Goal: Information Seeking & Learning: Learn about a topic

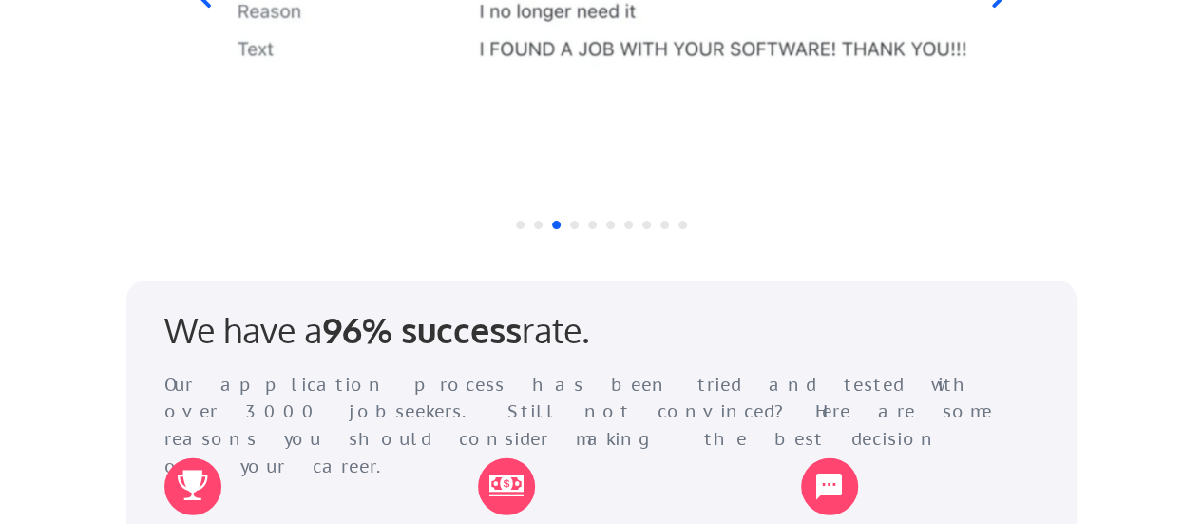
scroll to position [1996, 0]
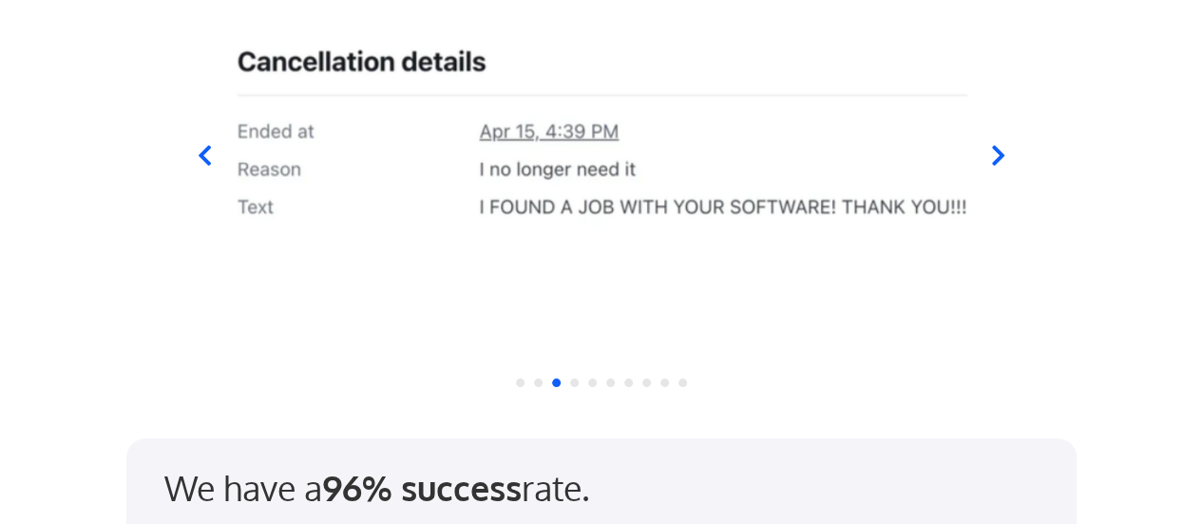
click at [999, 154] on icon at bounding box center [997, 156] width 12 height 20
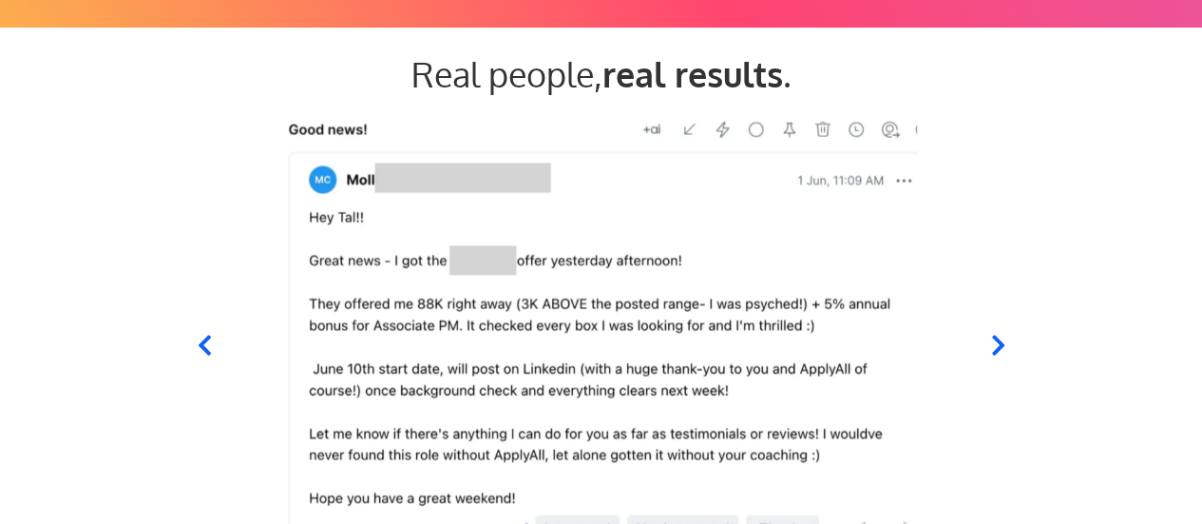
scroll to position [1901, 0]
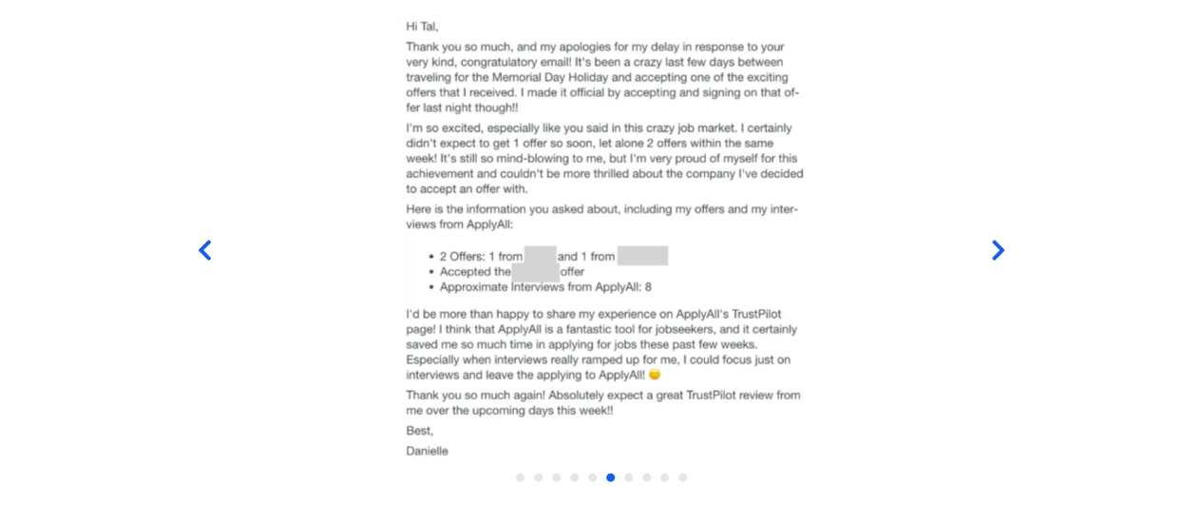
click at [993, 250] on icon at bounding box center [997, 251] width 24 height 24
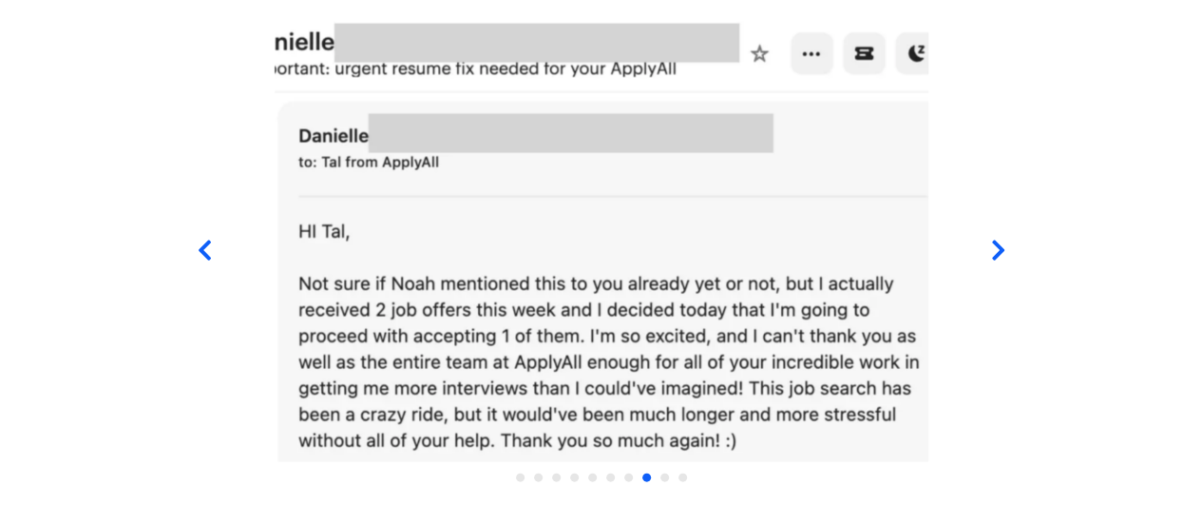
click at [993, 250] on icon at bounding box center [997, 251] width 24 height 24
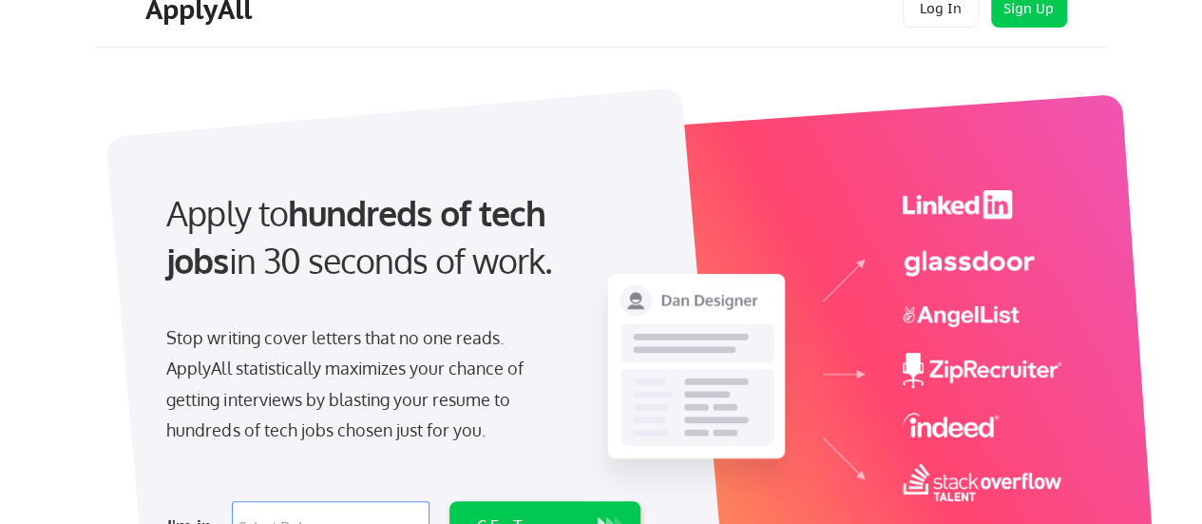
scroll to position [0, 0]
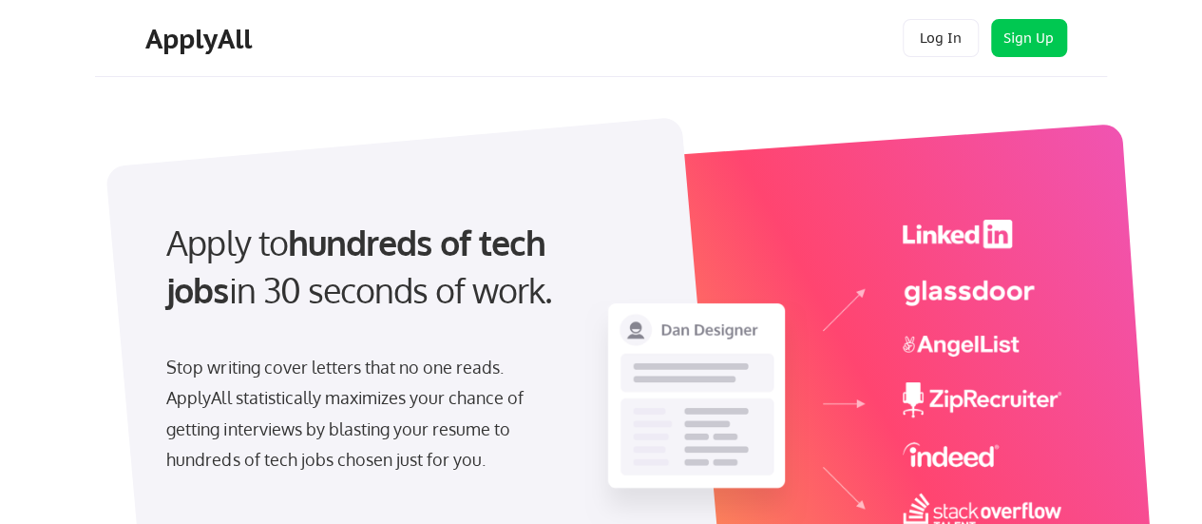
drag, startPoint x: 177, startPoint y: 35, endPoint x: 318, endPoint y: 104, distance: 157.3
click at [177, 36] on div "ApplyAll" at bounding box center [201, 39] width 112 height 32
click at [184, 43] on div "ApplyAll" at bounding box center [201, 39] width 112 height 32
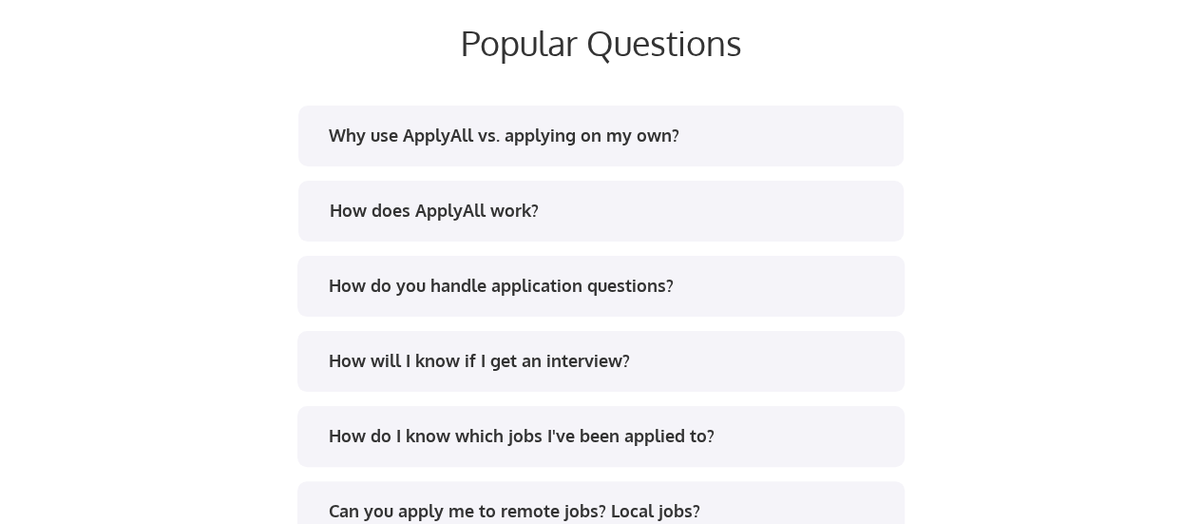
scroll to position [3607, 0]
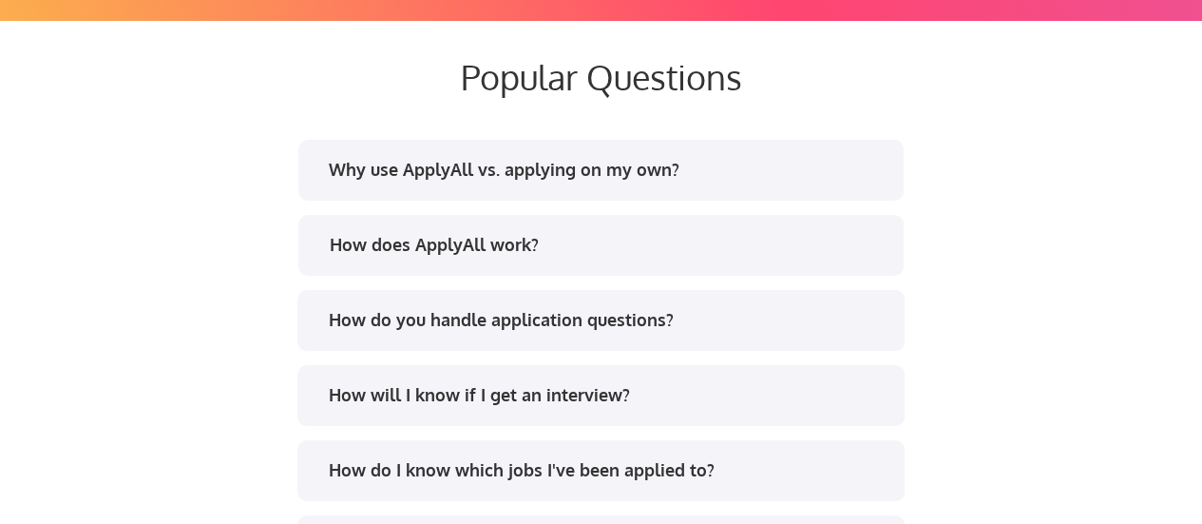
click at [626, 154] on div "Why use ApplyAll vs. applying on my own?" at bounding box center [600, 170] width 605 height 61
click at [639, 172] on div "Why use ApplyAll vs. applying on my own?" at bounding box center [608, 170] width 558 height 24
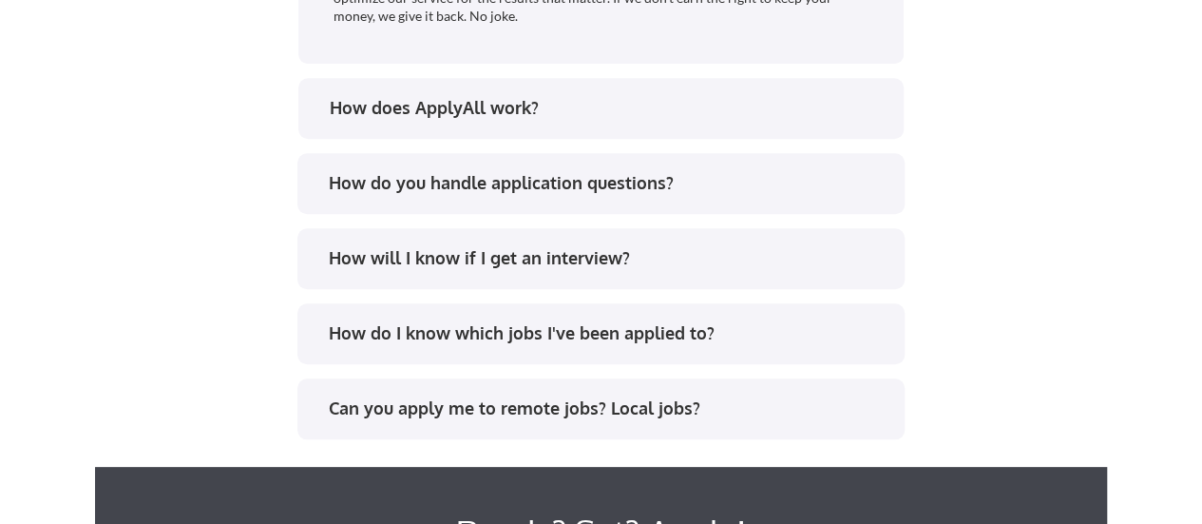
scroll to position [4367, 0]
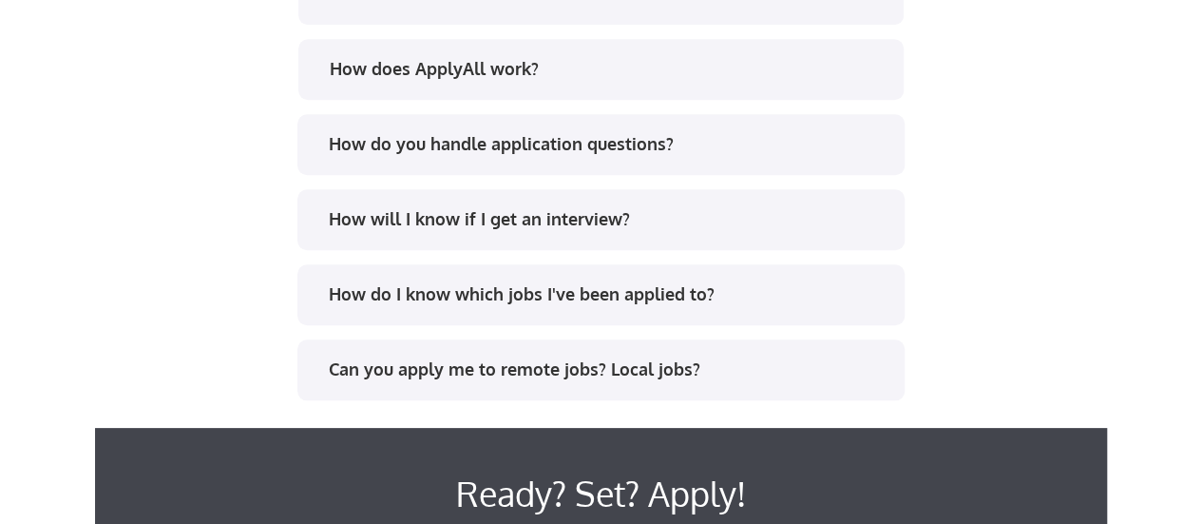
click at [536, 221] on div "How will I know if I get an interview?" at bounding box center [608, 219] width 558 height 24
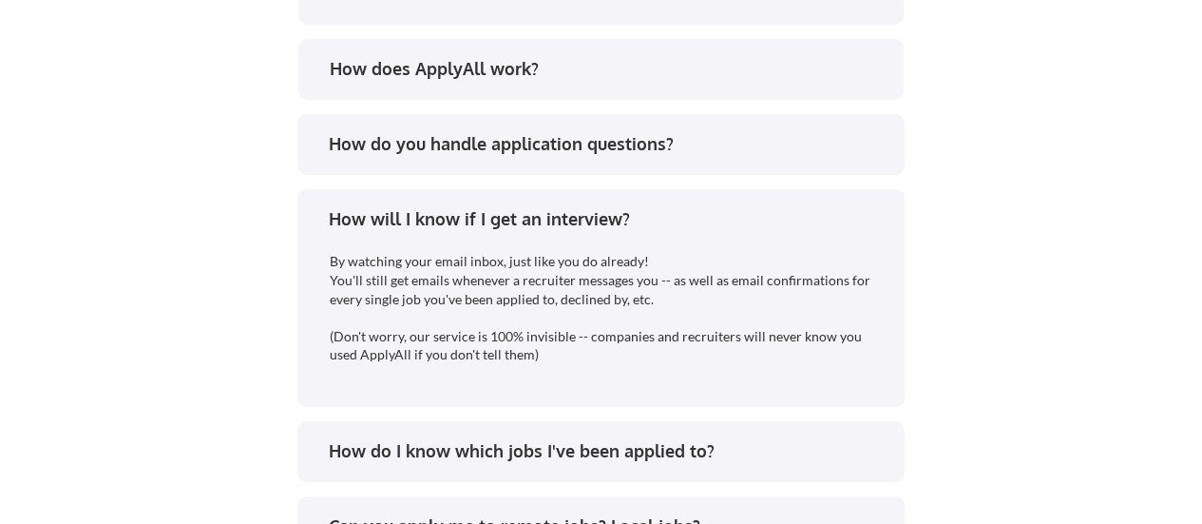
click at [604, 222] on div "How will I know if I get an interview?" at bounding box center [608, 219] width 558 height 24
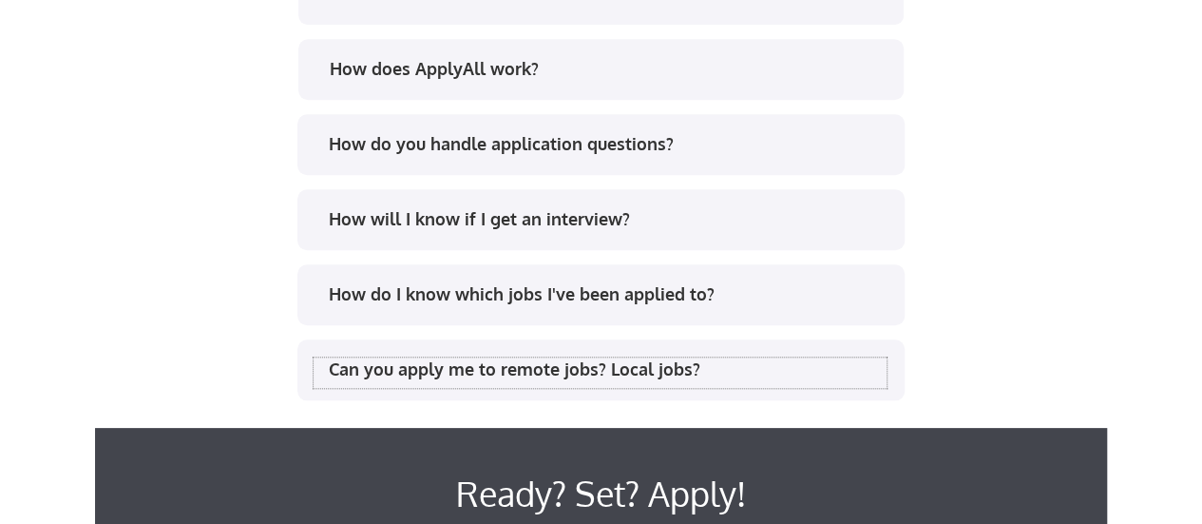
click at [538, 366] on div "Can you apply me to remote jobs? Local jobs?" at bounding box center [608, 369] width 558 height 24
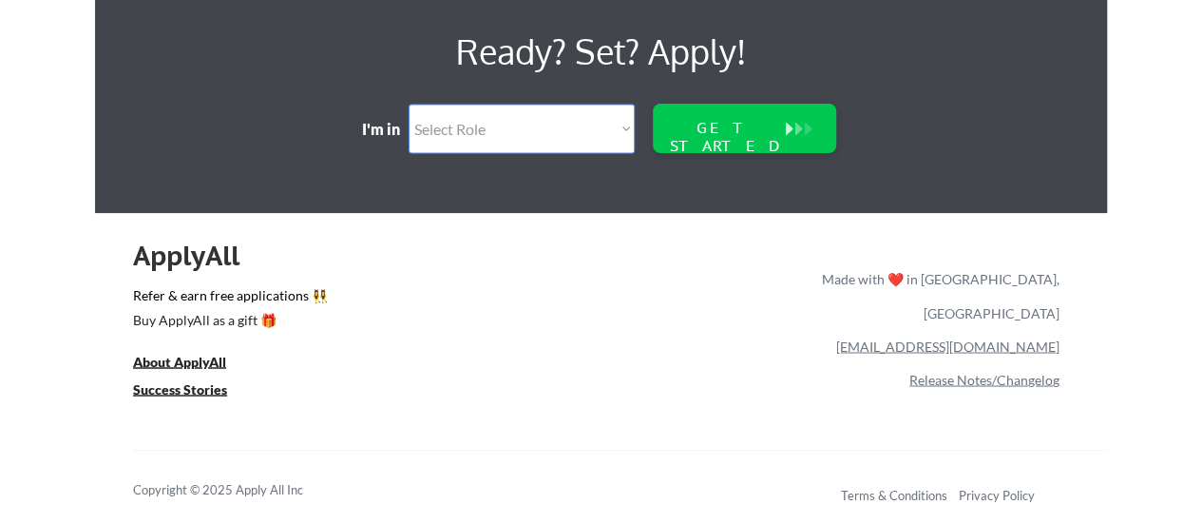
scroll to position [5099, 0]
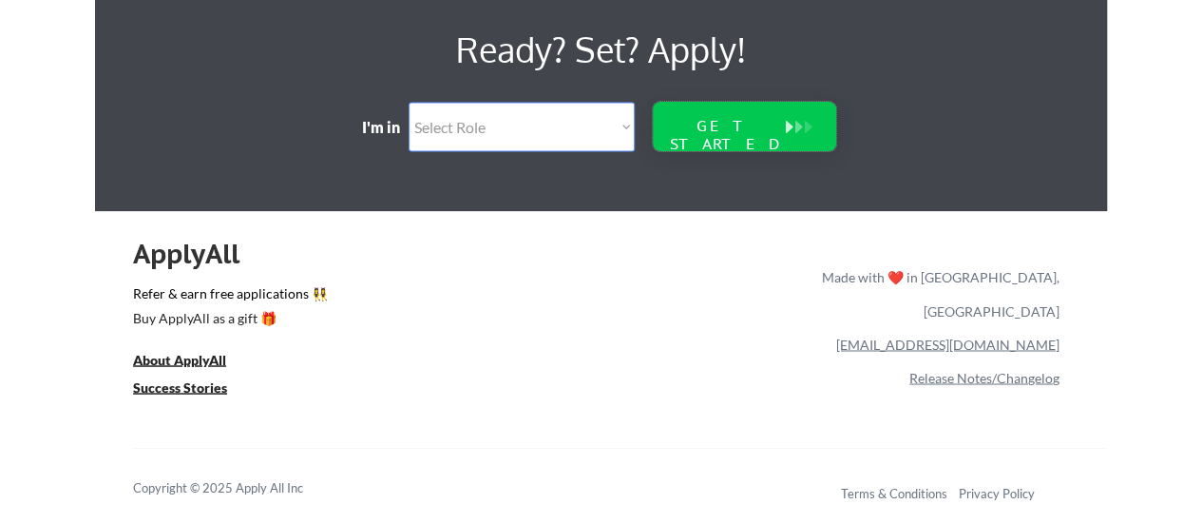
click at [749, 128] on div "GET STARTED" at bounding box center [726, 135] width 122 height 36
